Goal: Task Accomplishment & Management: Use online tool/utility

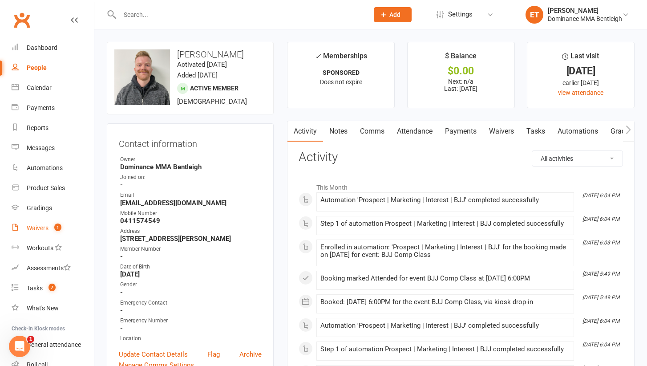
click at [44, 228] on div "Waivers" at bounding box center [38, 227] width 22 height 7
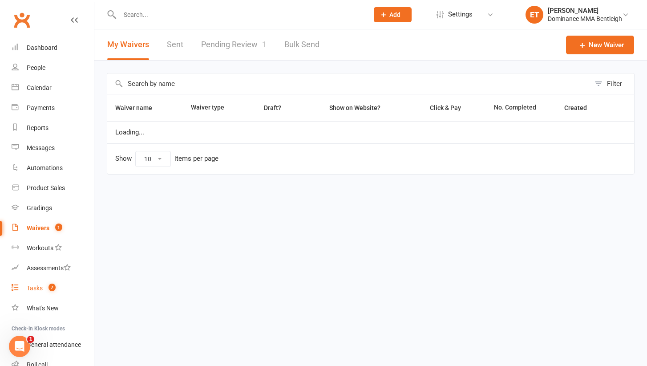
click at [38, 286] on div "Tasks" at bounding box center [35, 287] width 16 height 7
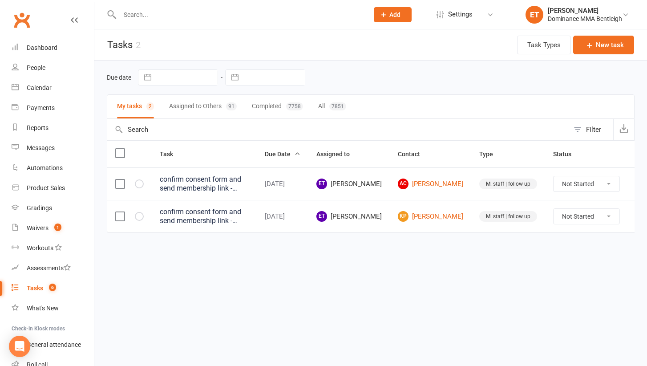
click at [201, 106] on button "Assigned to Others 91" at bounding box center [203, 107] width 68 height 24
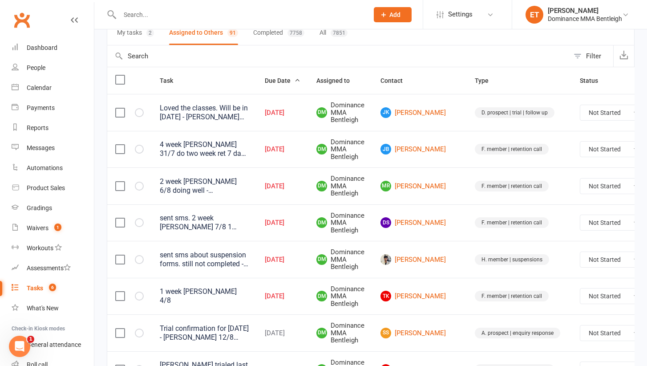
scroll to position [74, 0]
click at [417, 147] on link "[PERSON_NAME]" at bounding box center [420, 148] width 78 height 11
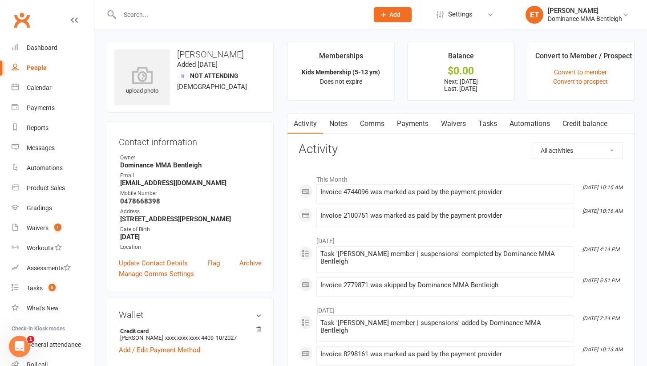
scroll to position [0, 0]
click at [483, 121] on link "Tasks" at bounding box center [487, 124] width 31 height 20
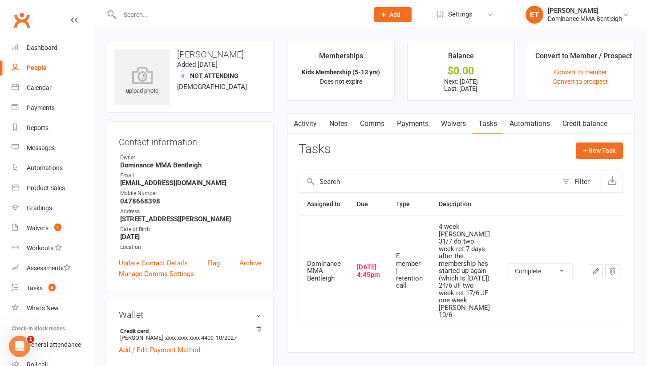
select select "unstarted"
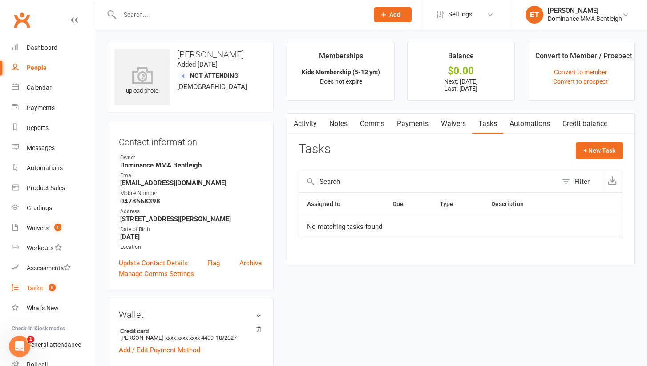
click at [49, 290] on span "6" at bounding box center [52, 288] width 7 height 8
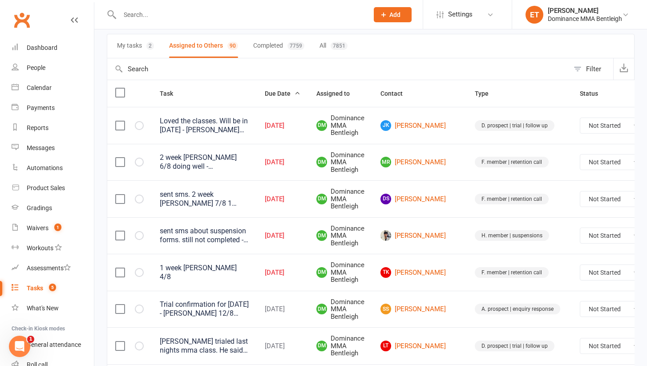
scroll to position [61, 0]
click at [408, 193] on link "DS [PERSON_NAME]" at bounding box center [420, 198] width 78 height 11
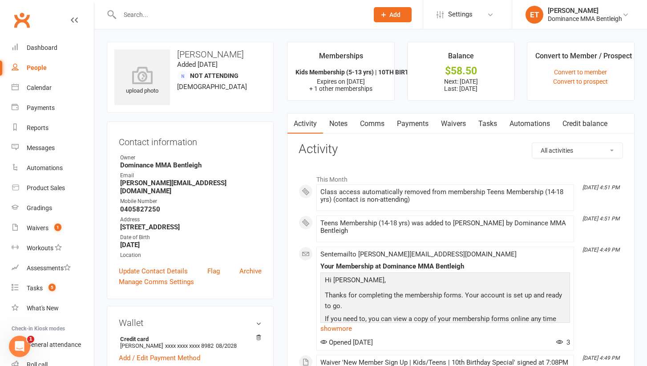
click at [496, 118] on link "Tasks" at bounding box center [487, 124] width 31 height 20
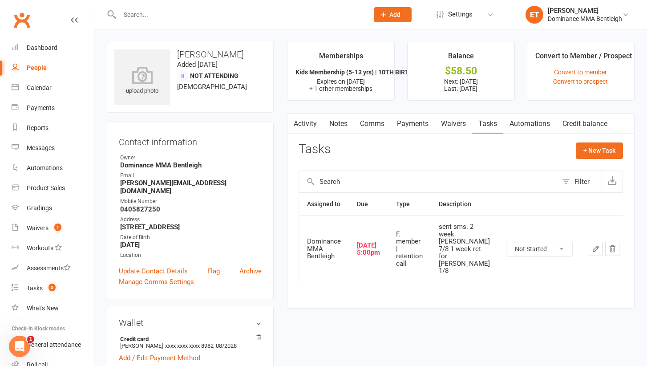
click at [592, 245] on icon "button" at bounding box center [596, 249] width 8 height 8
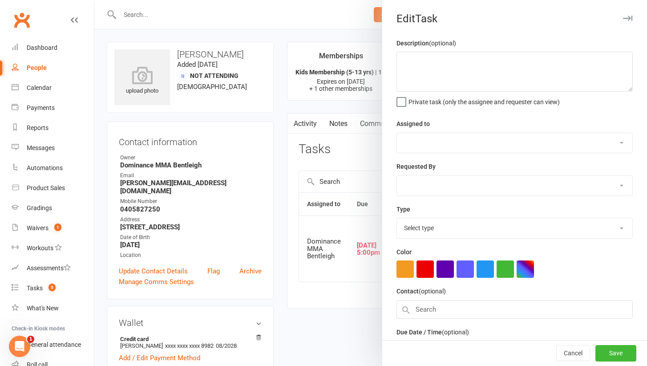
type textarea "sent sms. 2 week ret - Dylan 7/8 1 week ret for Nathaniel - Ellen 1/8"
select select "24839"
type input "[DATE]"
type input "5:00pm"
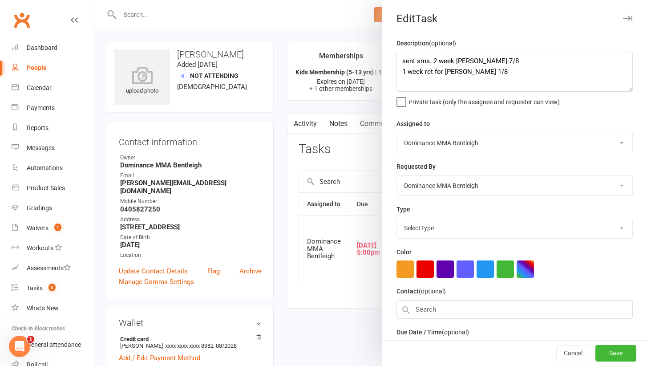
select select "13789"
click at [403, 58] on textarea "sent sms. 2 week ret - Dylan 7/8 1 week ret for Nathaniel - Ellen 1/8" at bounding box center [515, 72] width 236 height 40
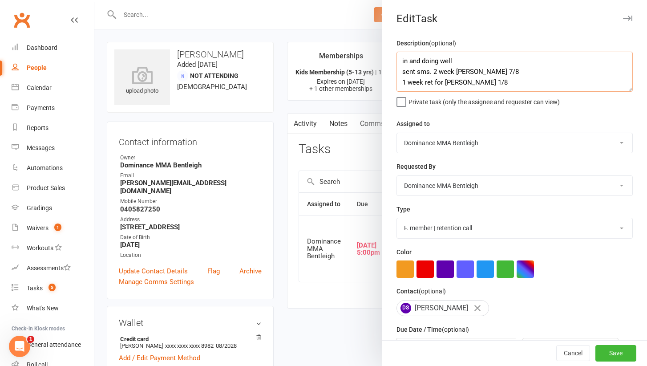
click at [401, 55] on textarea "in and doing well sent sms. 2 week ret - Dylan 7/8 1 week ret for Nathaniel - E…" at bounding box center [515, 72] width 236 height 40
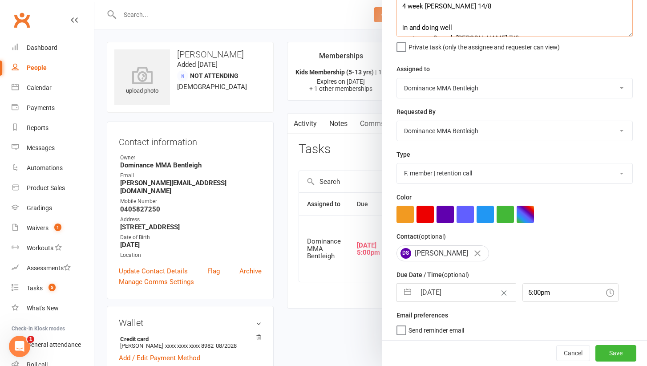
type textarea "4 week ret - Ellen 14/8 in and doing well sent sms. 2 week ret - Dylan 7/8 1 we…"
click at [431, 297] on input "[DATE]" at bounding box center [466, 293] width 100 height 18
select select "6"
select select "2025"
select select "7"
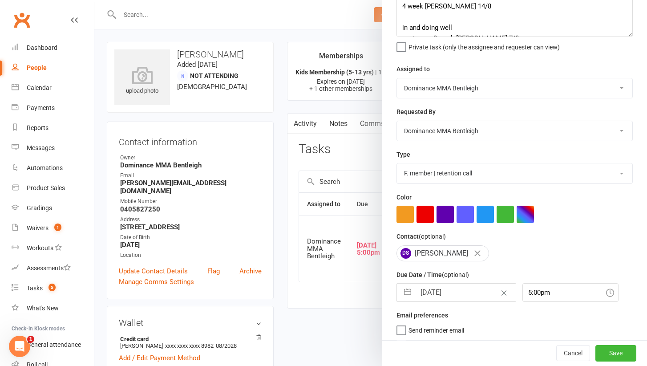
select select "2025"
select select "8"
select select "2025"
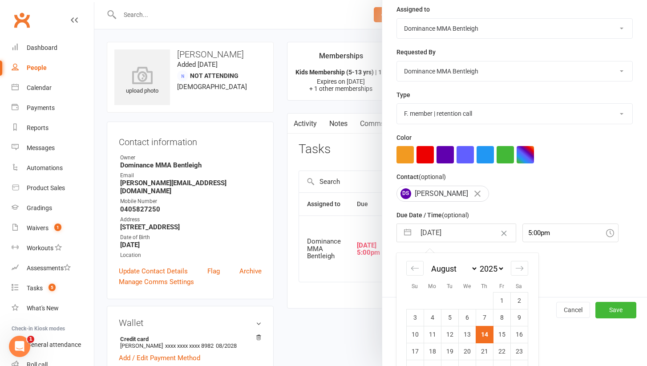
scroll to position [116, 0]
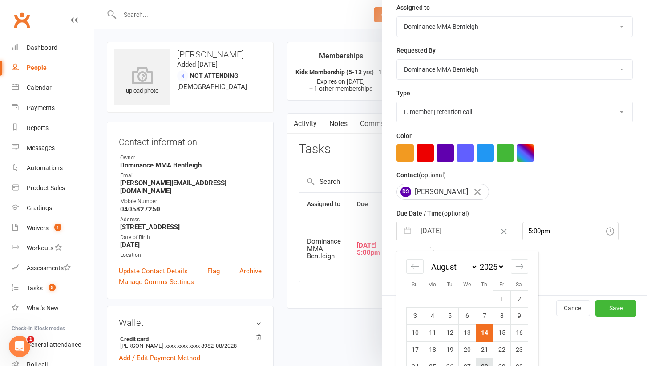
click at [484, 360] on td "28" at bounding box center [484, 366] width 17 height 17
type input "28 Aug 2025"
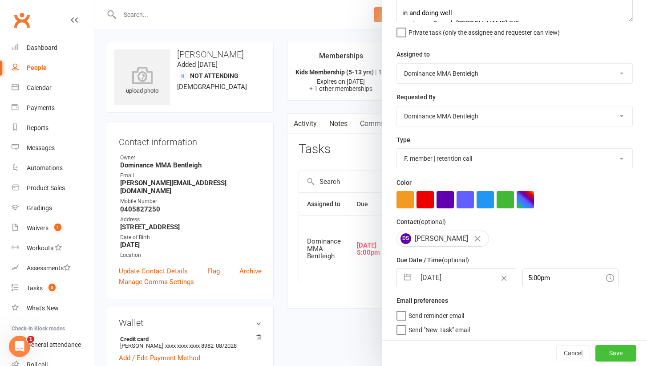
click at [616, 351] on button "Save" at bounding box center [616, 353] width 41 height 16
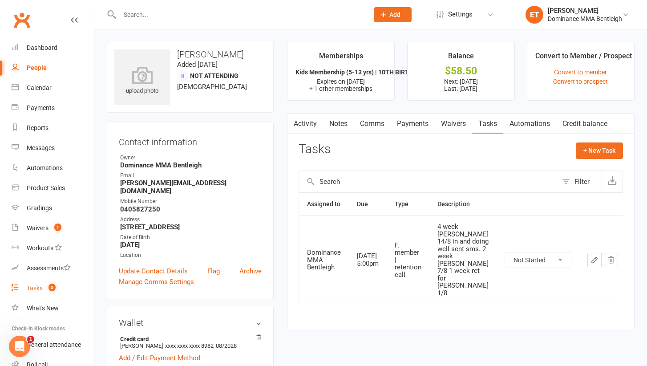
click at [32, 285] on div "Tasks" at bounding box center [35, 287] width 16 height 7
